Goal: Task Accomplishment & Management: Manage account settings

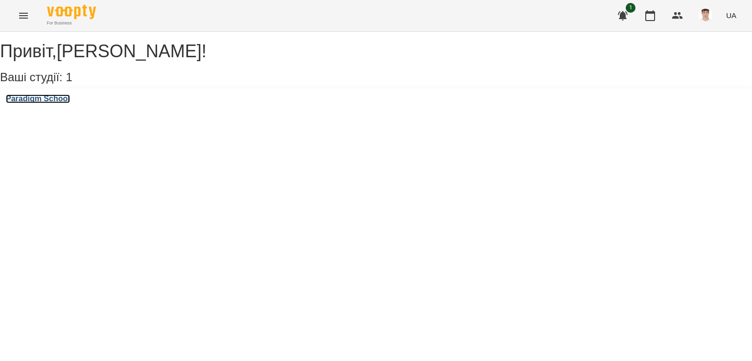
click at [70, 103] on h3 "Paradigm School" at bounding box center [38, 99] width 64 height 9
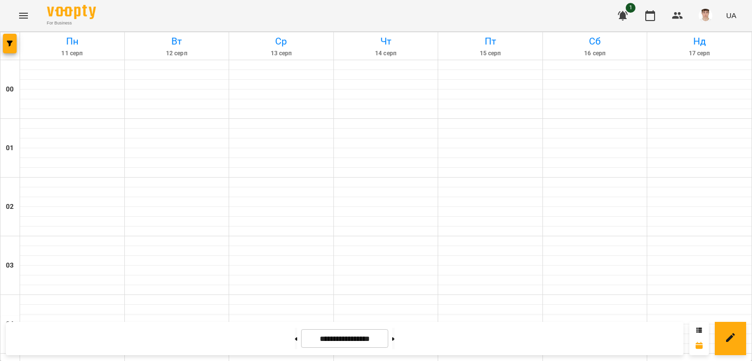
click at [709, 18] on img "button" at bounding box center [706, 16] width 14 height 14
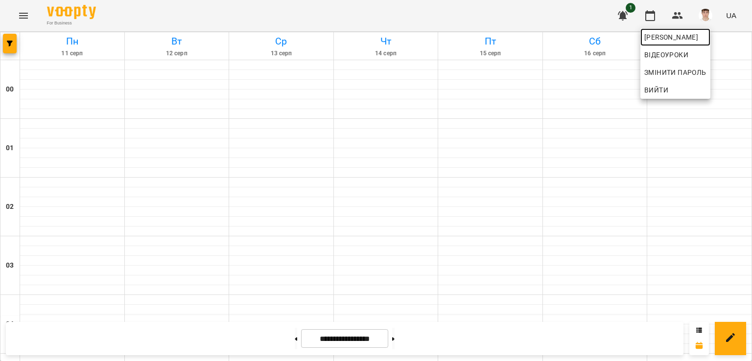
click at [681, 36] on span "[PERSON_NAME]" at bounding box center [676, 37] width 62 height 12
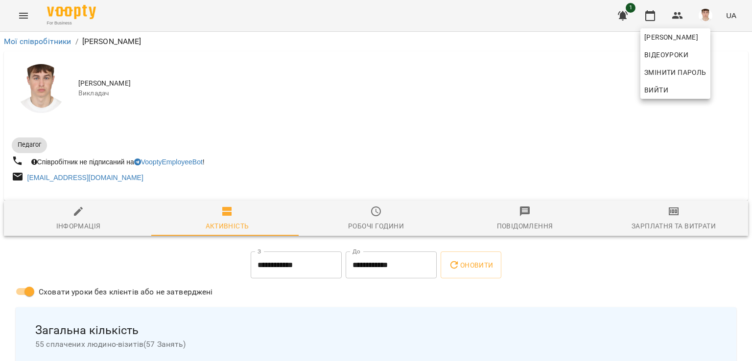
click at [442, 86] on div at bounding box center [376, 180] width 752 height 361
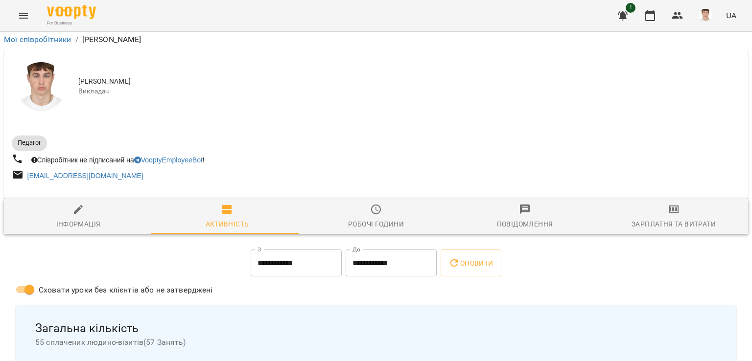
scroll to position [196, 0]
click at [651, 15] on icon "button" at bounding box center [651, 16] width 12 height 12
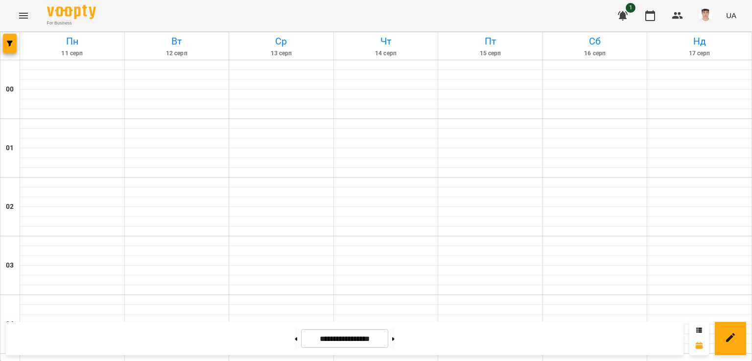
scroll to position [686, 0]
click at [395, 337] on button at bounding box center [393, 339] width 2 height 22
click at [295, 334] on button at bounding box center [296, 339] width 2 height 22
type input "**********"
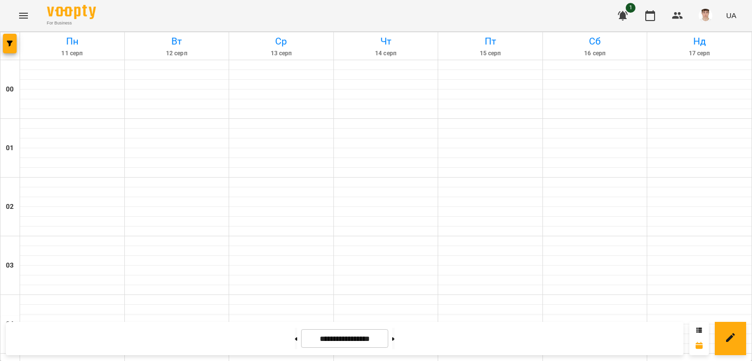
scroll to position [1078, 0]
